Goal: Task Accomplishment & Management: Manage account settings

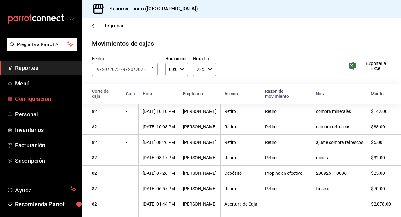
scroll to position [36, 0]
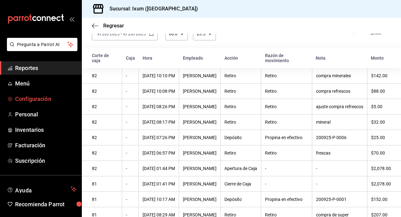
click at [43, 97] on span "Configuración" at bounding box center [45, 98] width 61 height 8
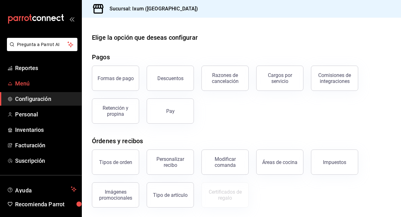
click at [28, 81] on span "Menú" at bounding box center [45, 83] width 61 height 8
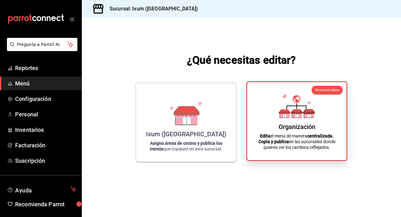
click at [278, 113] on div "Organización Edita el menú de manera centralizada. Copia y publica en las sucur…" at bounding box center [297, 121] width 84 height 68
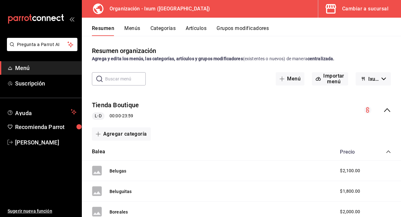
click at [387, 111] on icon "collapse-menu-row" at bounding box center [387, 110] width 8 height 8
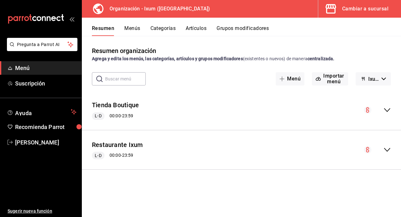
click at [387, 150] on icon "collapse-menu-row" at bounding box center [387, 150] width 6 height 4
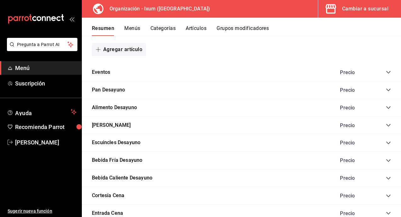
scroll to position [396, 0]
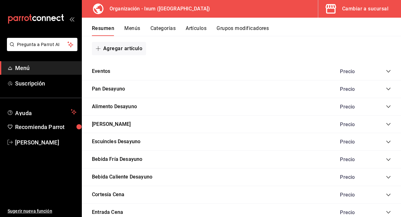
click at [388, 69] on icon "collapse-category-row" at bounding box center [388, 71] width 5 height 5
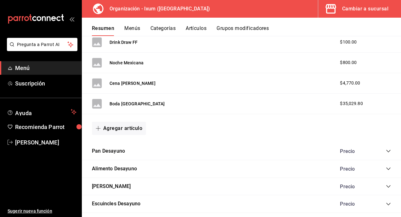
scroll to position [675, 0]
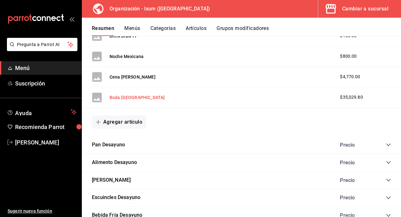
click at [130, 99] on button "Boda [GEOGRAPHIC_DATA]" at bounding box center [137, 97] width 55 height 6
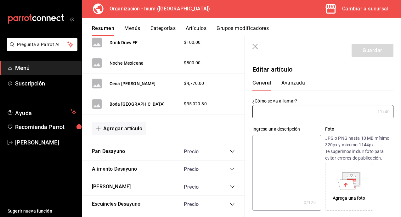
type input "Boda [GEOGRAPHIC_DATA]"
type input "AR-1758416275756"
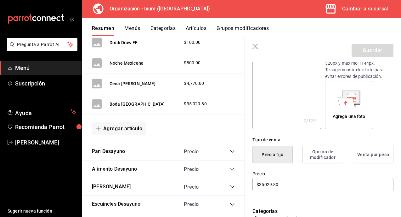
scroll to position [105, 0]
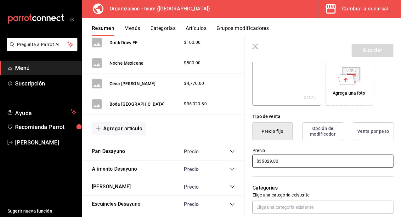
drag, startPoint x: 283, startPoint y: 161, endPoint x: 233, endPoint y: 161, distance: 49.7
click at [234, 161] on main "Resumen organización Agrega y edita los menús, las categorías, artículos y grup…" at bounding box center [241, 126] width 319 height 181
type input "$31408.80"
click at [374, 50] on button "Guardar" at bounding box center [373, 50] width 42 height 13
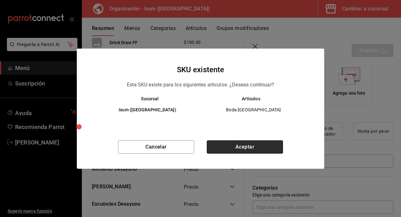
click at [267, 146] on button "Aceptar" at bounding box center [245, 146] width 76 height 13
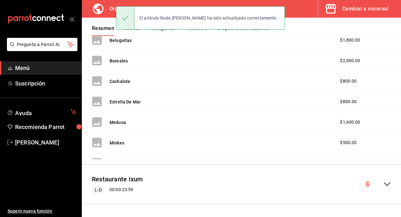
scroll to position [151, 0]
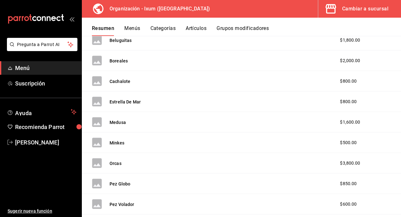
click at [132, 31] on button "Menús" at bounding box center [132, 30] width 16 height 11
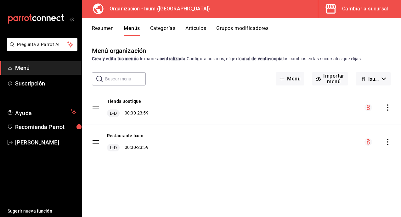
click at [387, 141] on icon "actions" at bounding box center [387, 141] width 1 height 6
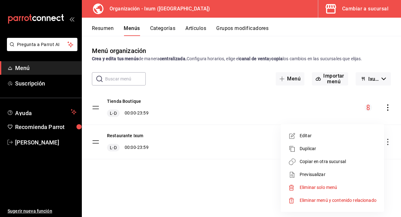
click at [325, 159] on span "Copiar en otra sucursal" at bounding box center [338, 161] width 77 height 7
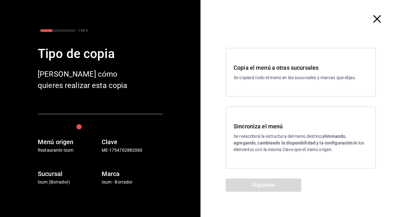
click at [325, 159] on div "Sincroniza el menú Se reescribirá la estructura del menú destino; eliminando, a…" at bounding box center [301, 137] width 150 height 62
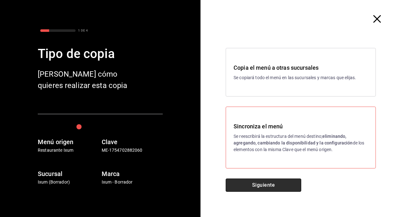
click at [271, 186] on button "Siguiente" at bounding box center [264, 184] width 76 height 13
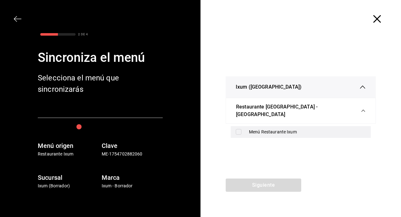
click at [234, 127] on div "Menú Restaurante Ixum" at bounding box center [301, 132] width 140 height 12
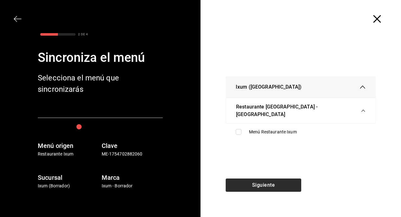
checkbox input "true"
click at [247, 185] on button "Siguiente" at bounding box center [264, 184] width 76 height 13
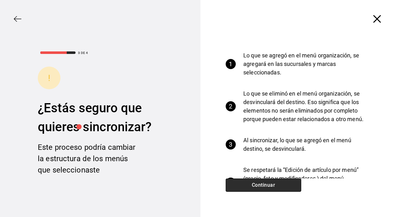
click at [247, 185] on button "Continuar" at bounding box center [264, 184] width 76 height 13
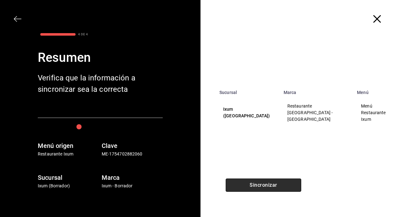
click at [247, 185] on button "Sincronizar" at bounding box center [264, 184] width 76 height 13
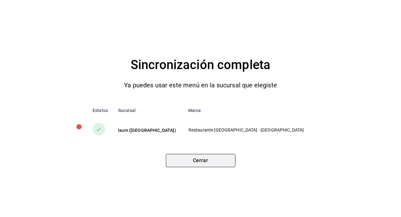
click at [209, 160] on button "Cerrar" at bounding box center [201, 160] width 70 height 13
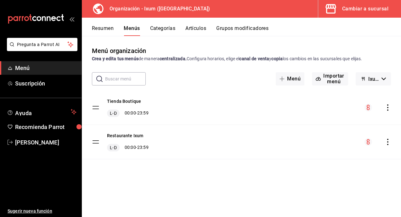
click at [363, 8] on div "Cambiar a sucursal" at bounding box center [365, 8] width 46 height 9
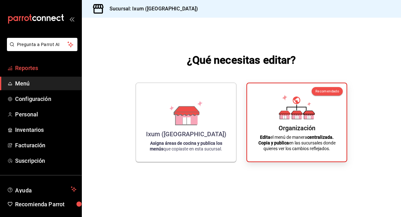
click at [40, 69] on span "Reportes" at bounding box center [45, 68] width 61 height 8
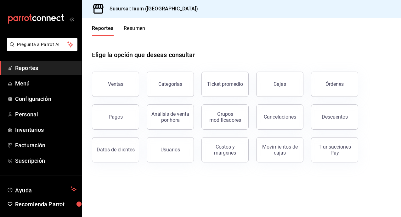
click at [125, 110] on button "Pagos" at bounding box center [115, 116] width 47 height 25
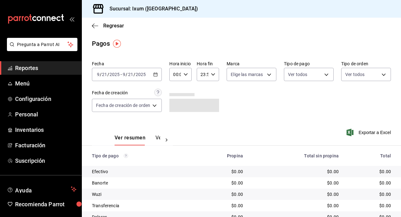
click at [150, 73] on div "[DATE] [DATE] - [DATE] [DATE]" at bounding box center [127, 74] width 70 height 13
click at [144, 70] on div "[DATE] [DATE] - [DATE] [DATE]" at bounding box center [127, 74] width 70 height 13
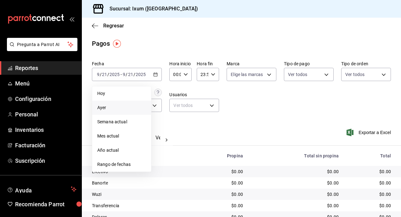
click at [124, 104] on li "Ayer" at bounding box center [121, 107] width 59 height 14
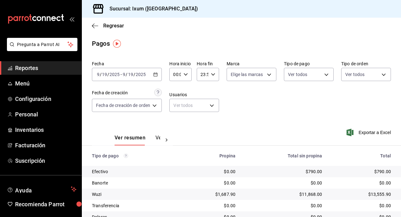
click at [128, 73] on input "19" at bounding box center [131, 74] width 6 height 5
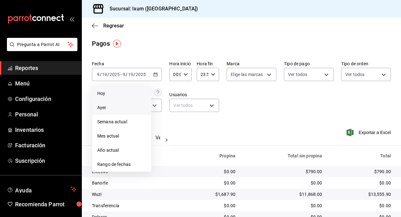
click at [121, 93] on span "Hoy" at bounding box center [121, 93] width 49 height 7
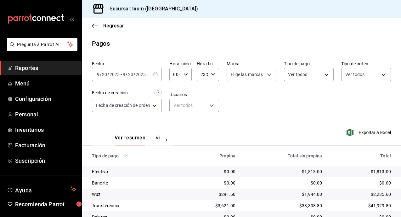
scroll to position [38, 0]
